Goal: Navigation & Orientation: Find specific page/section

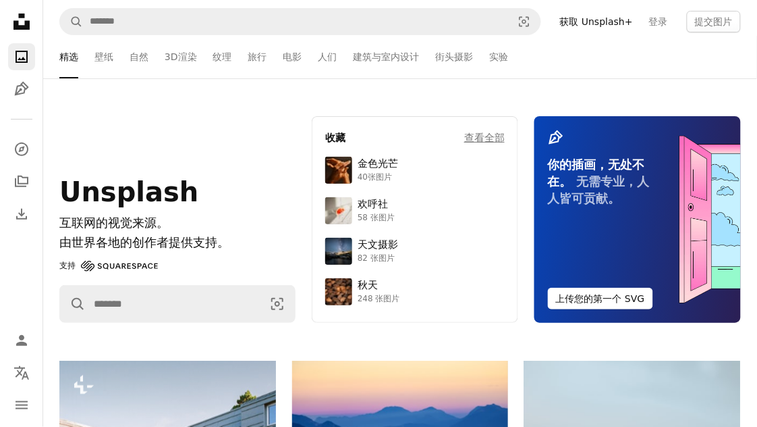
click at [20, 20] on icon "Unsplash logo Unsplash Home" at bounding box center [21, 21] width 27 height 27
click at [24, 222] on link "Download" at bounding box center [21, 213] width 27 height 27
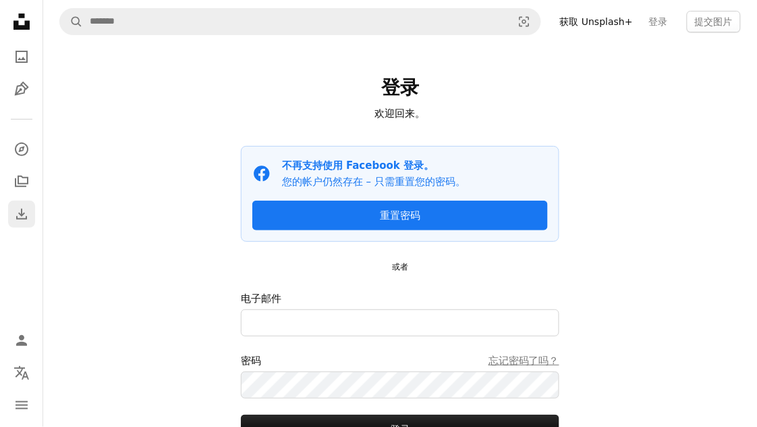
click at [17, 215] on icon "Download" at bounding box center [21, 214] width 16 height 16
click at [24, 213] on icon "下载历史记录" at bounding box center [21, 214] width 11 height 11
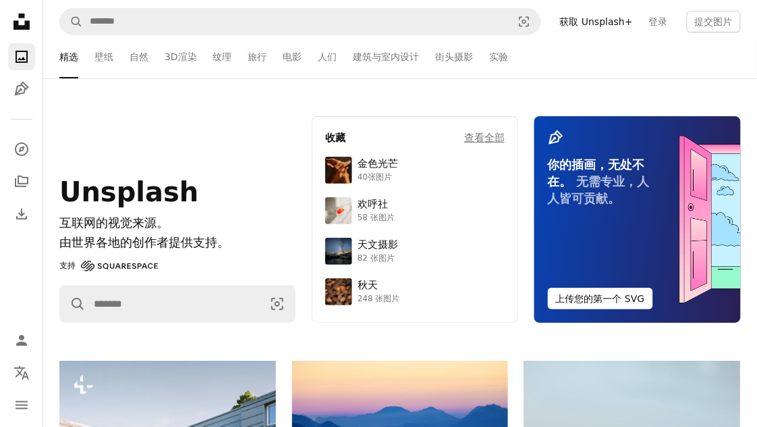
click at [20, 24] on icon "Unsplash logo Unsplash Home" at bounding box center [21, 21] width 27 height 27
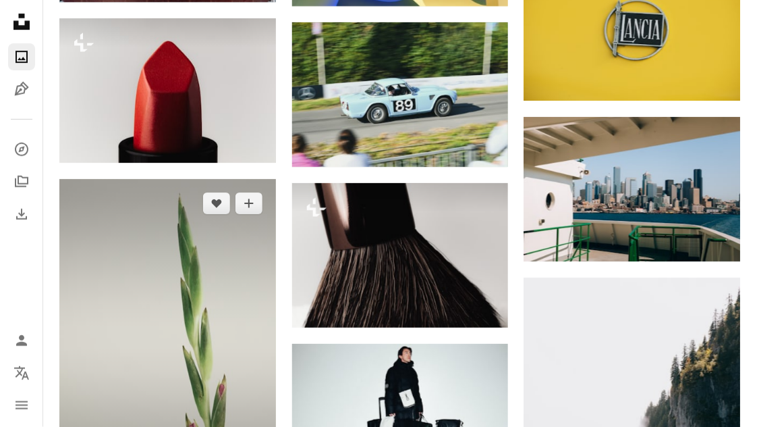
scroll to position [4457, 0]
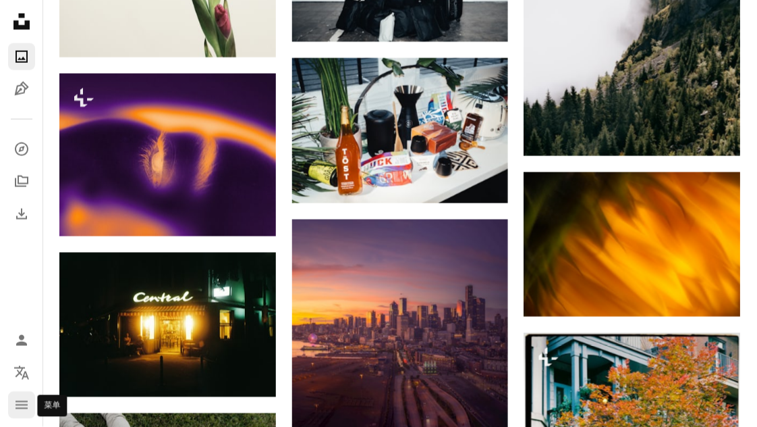
click at [25, 398] on icon "navigation menu" at bounding box center [21, 405] width 16 height 16
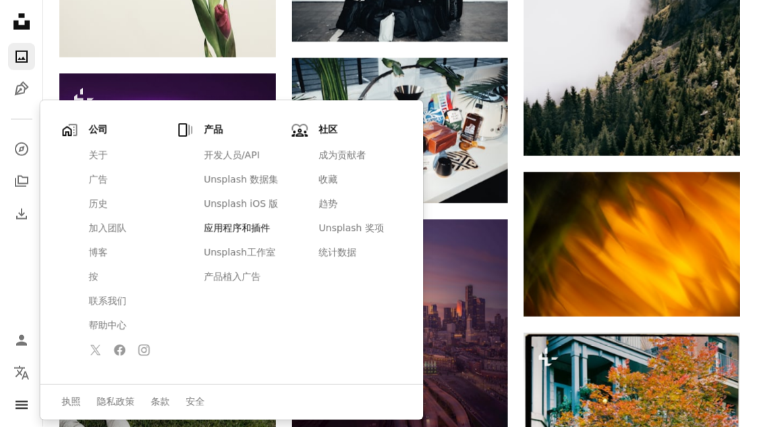
click at [250, 230] on font "应用程序和插件" at bounding box center [237, 228] width 66 height 11
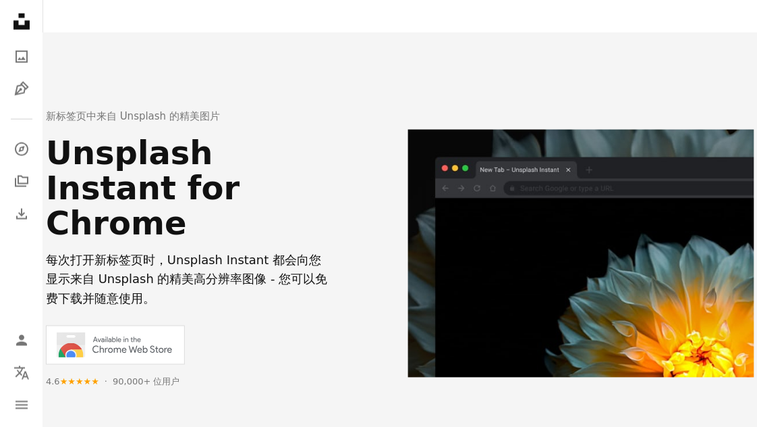
scroll to position [1411, 0]
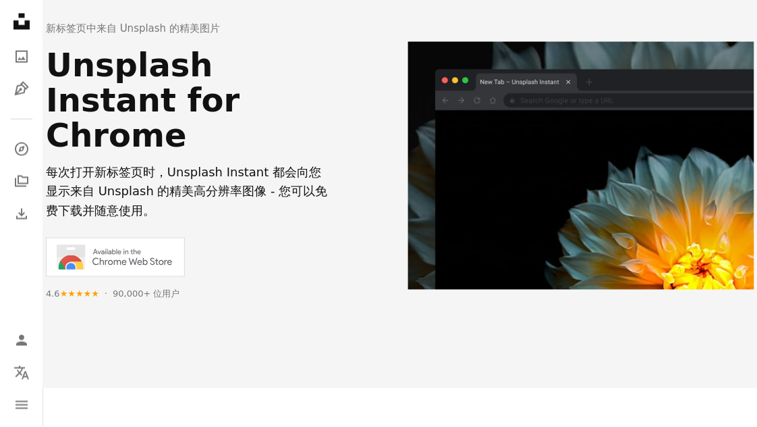
click at [110, 244] on icon at bounding box center [115, 257] width 139 height 39
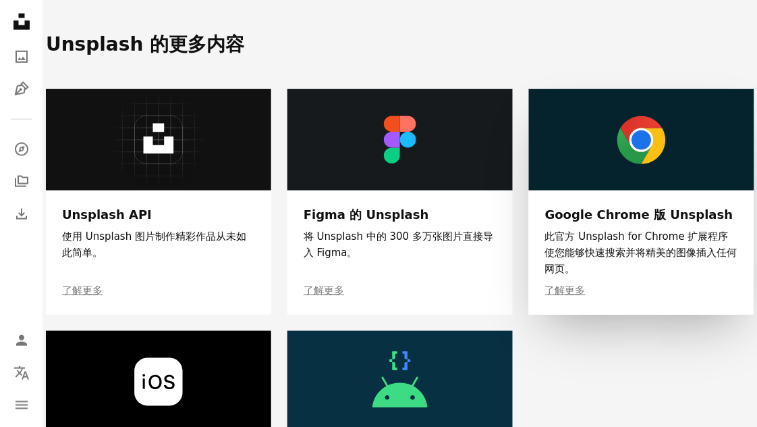
scroll to position [2270, 0]
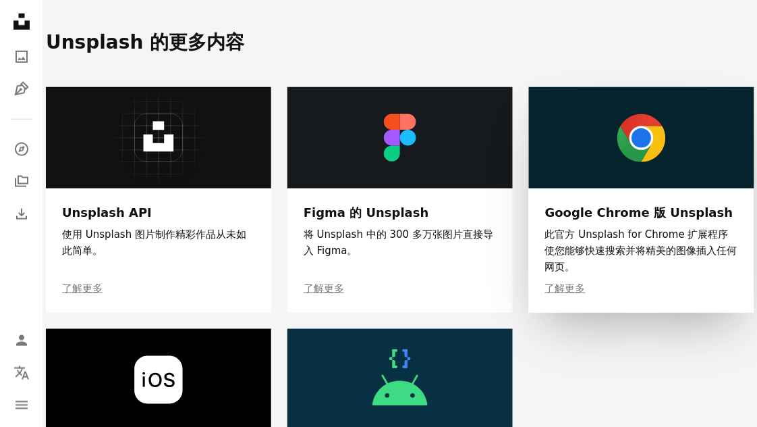
click at [611, 130] on link at bounding box center [641, 199] width 225 height 225
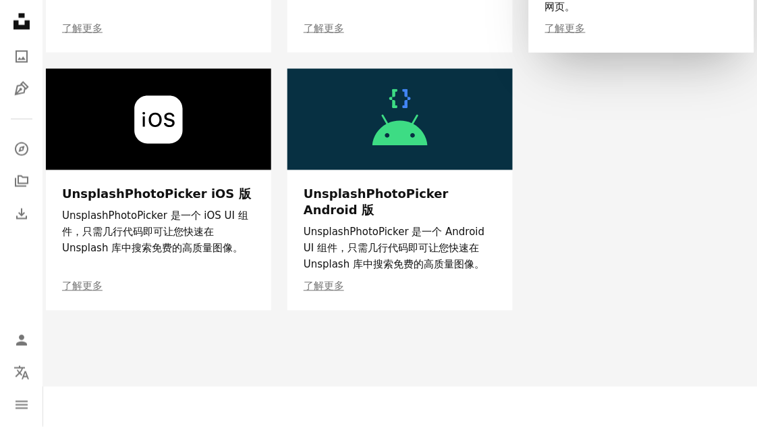
scroll to position [2638, 0]
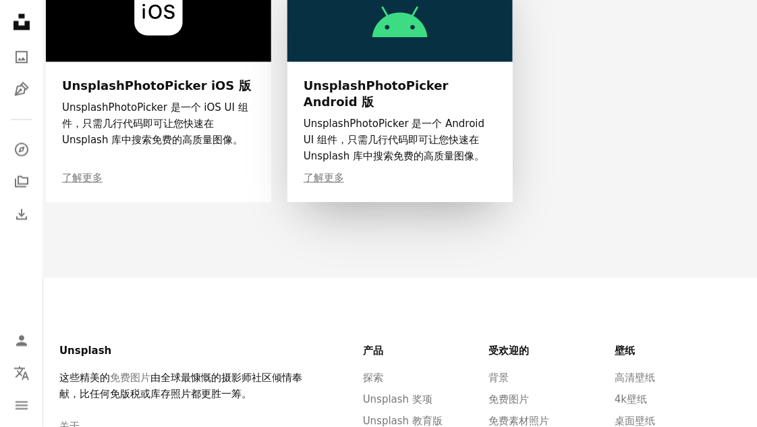
click at [404, 102] on link at bounding box center [400, 81] width 225 height 242
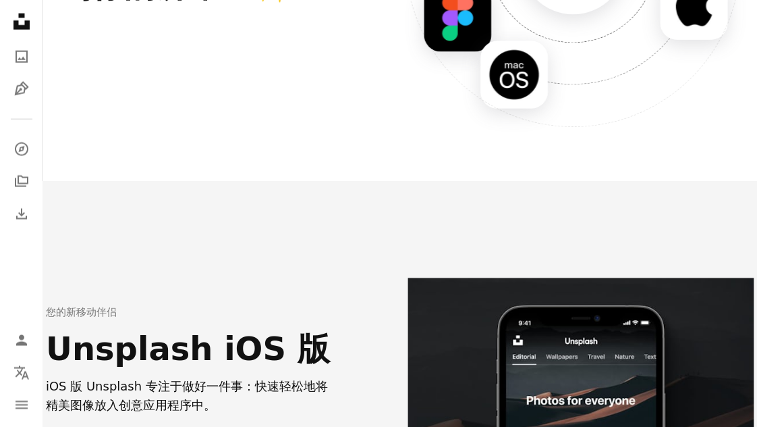
scroll to position [0, 0]
